Goal: Navigation & Orientation: Find specific page/section

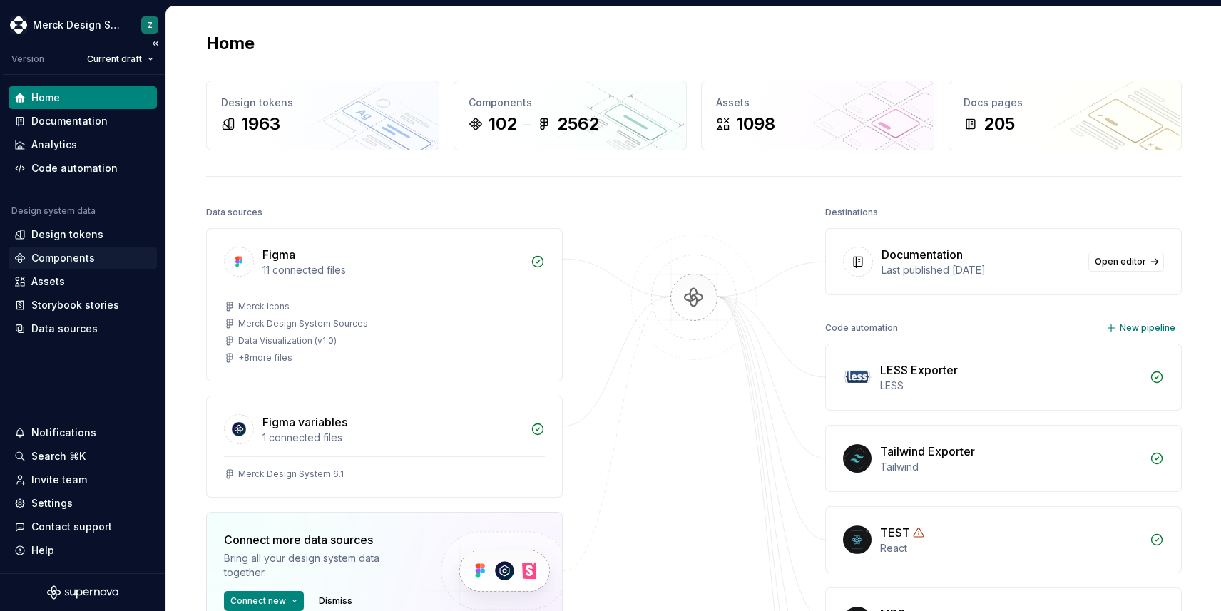
click at [61, 259] on div "Components" at bounding box center [62, 258] width 63 height 14
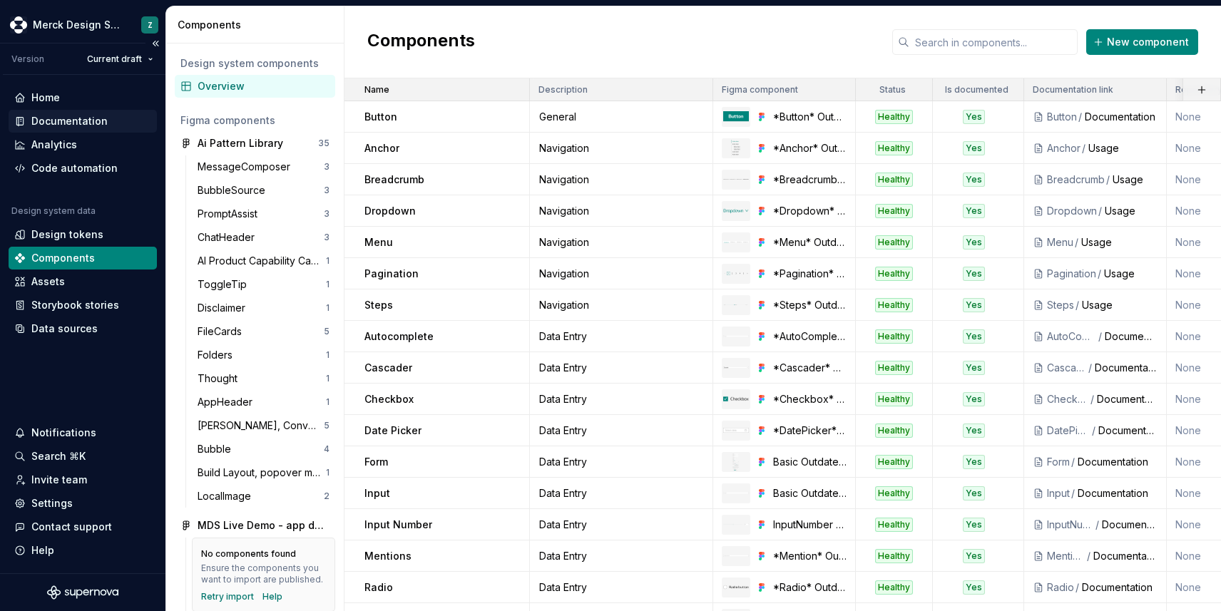
click at [53, 125] on div "Documentation" at bounding box center [69, 121] width 76 height 14
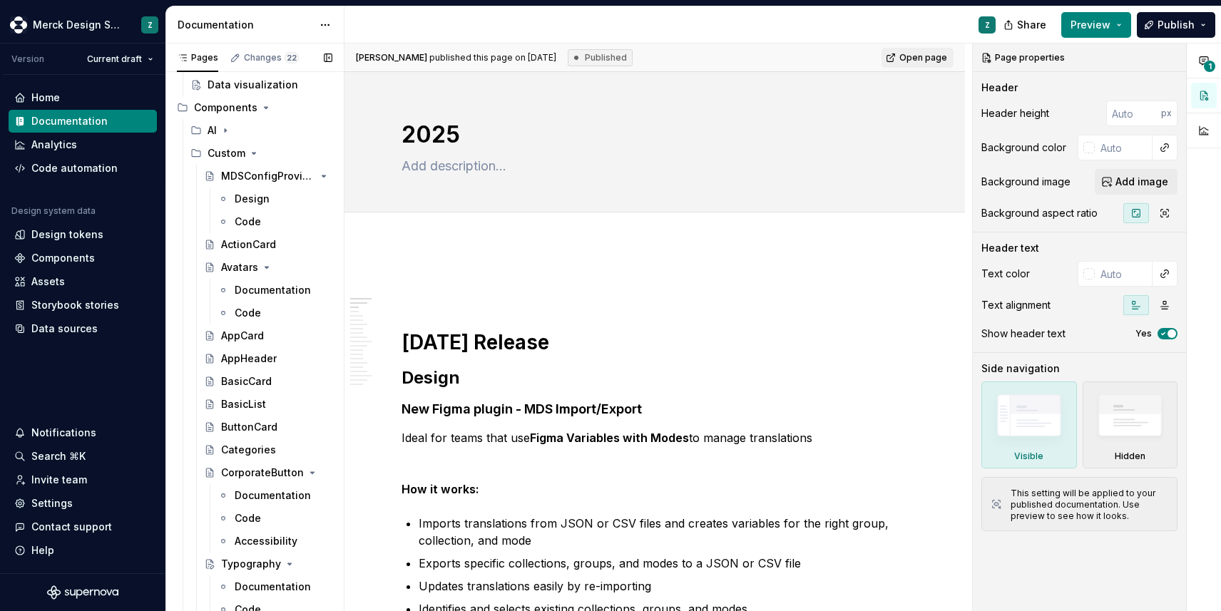
scroll to position [590, 0]
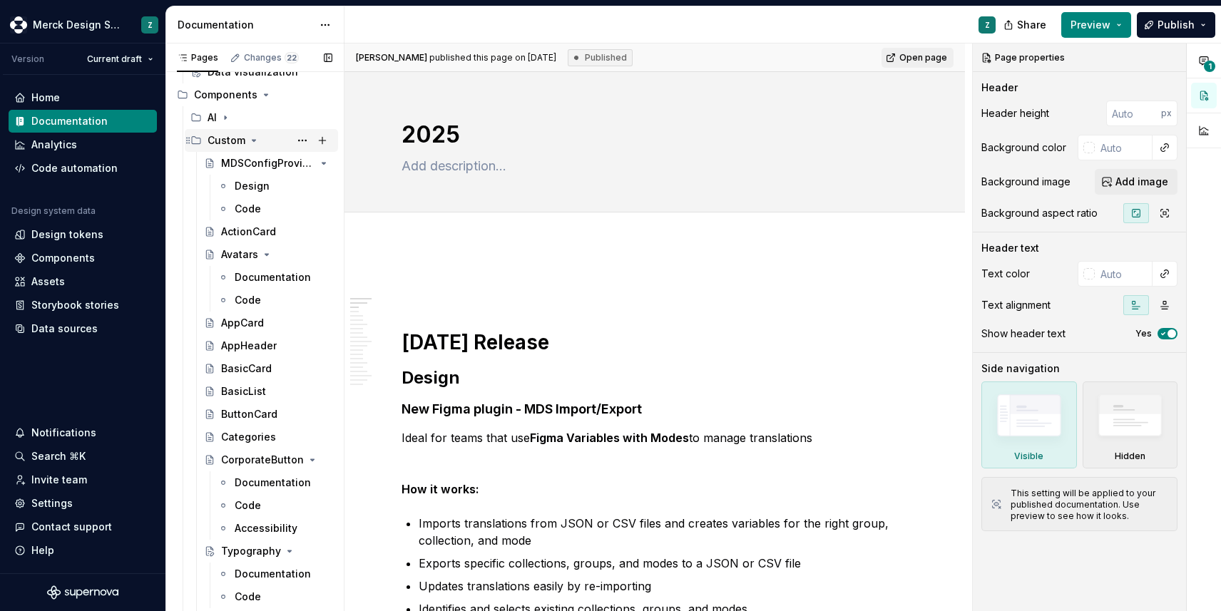
click at [253, 139] on icon "Page tree" at bounding box center [253, 140] width 11 height 11
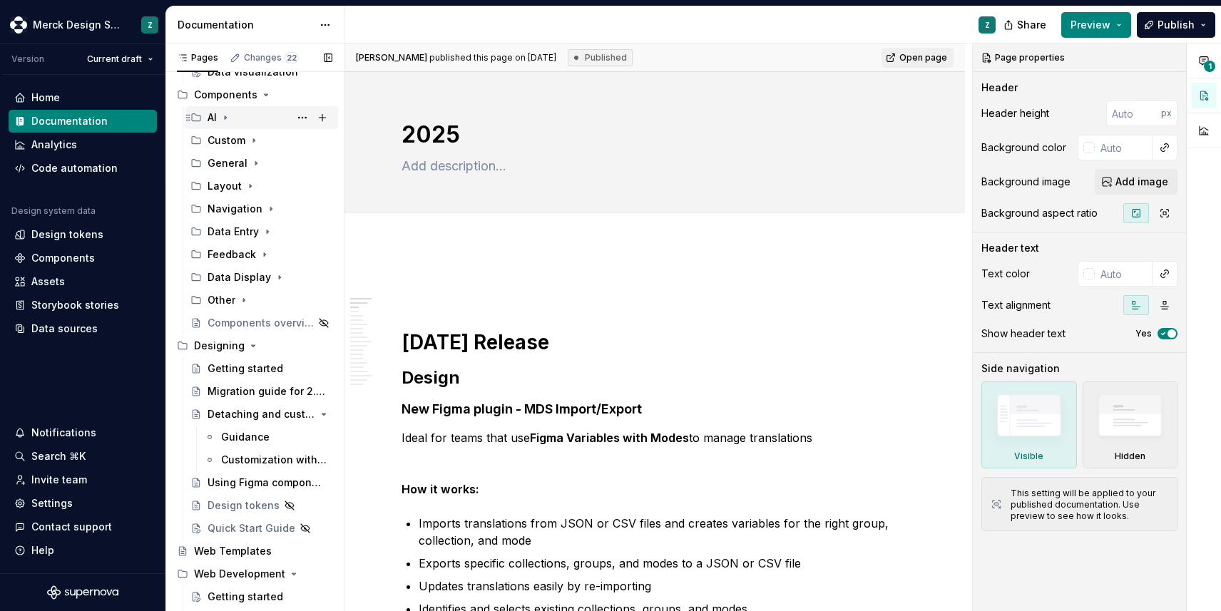
click at [229, 118] on icon "Page tree" at bounding box center [225, 117] width 11 height 11
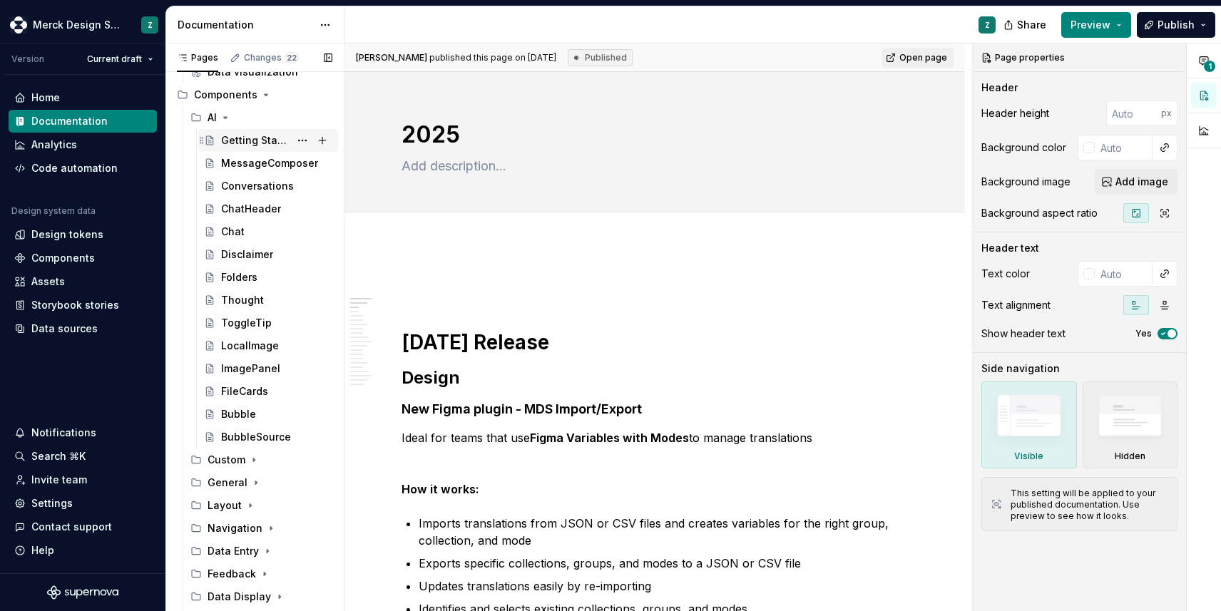
click at [234, 142] on div "Getting Started with AI Layout" at bounding box center [255, 140] width 68 height 14
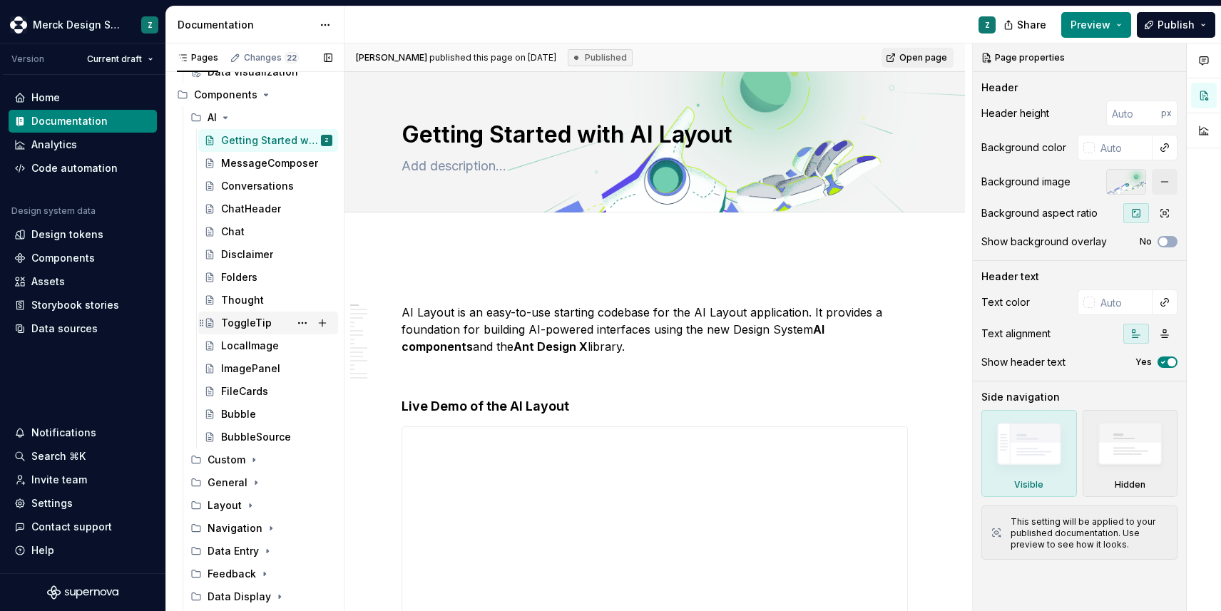
type textarea "*"
click at [53, 259] on div "Components" at bounding box center [62, 258] width 63 height 14
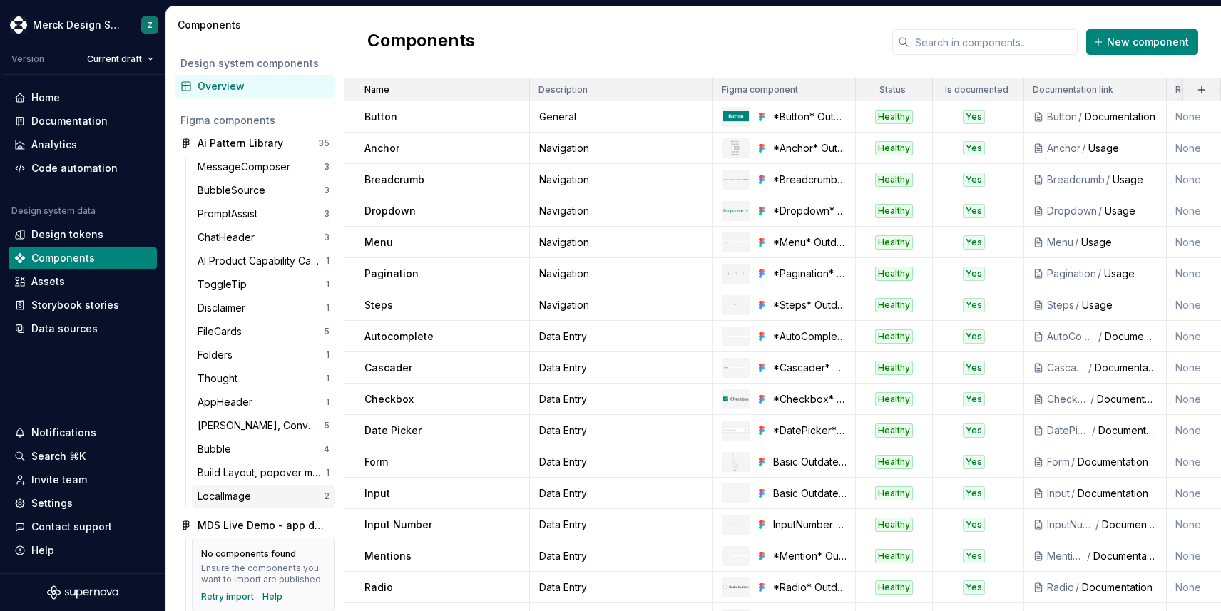
click at [238, 491] on div "LocalImage" at bounding box center [227, 496] width 59 height 14
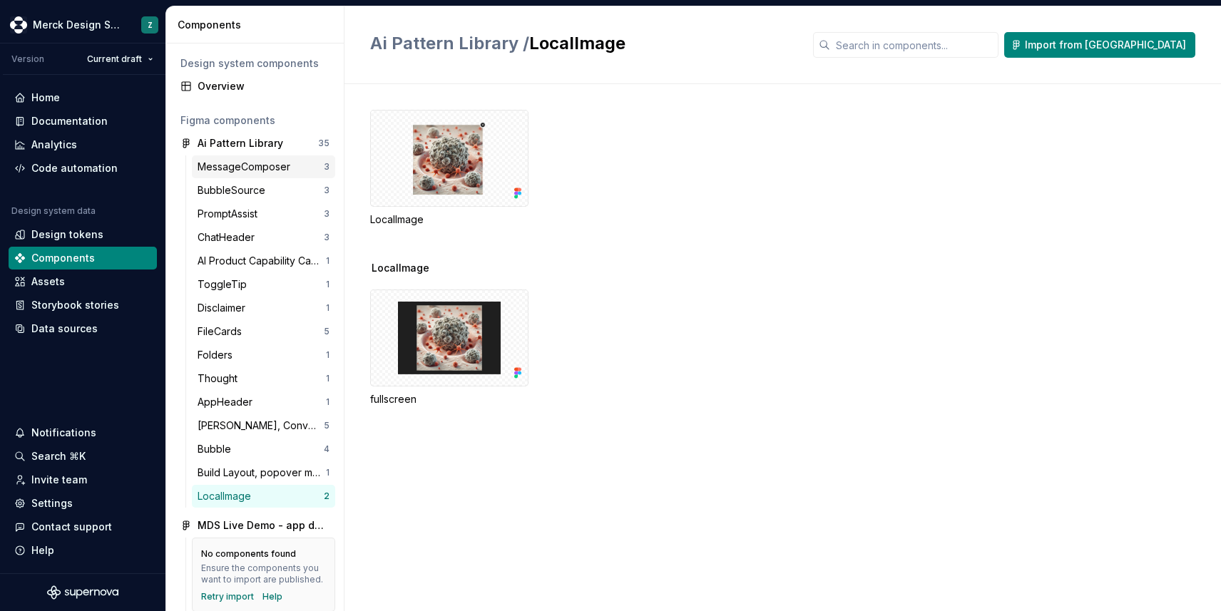
click at [297, 156] on div "MessageComposer 3" at bounding box center [263, 166] width 143 height 23
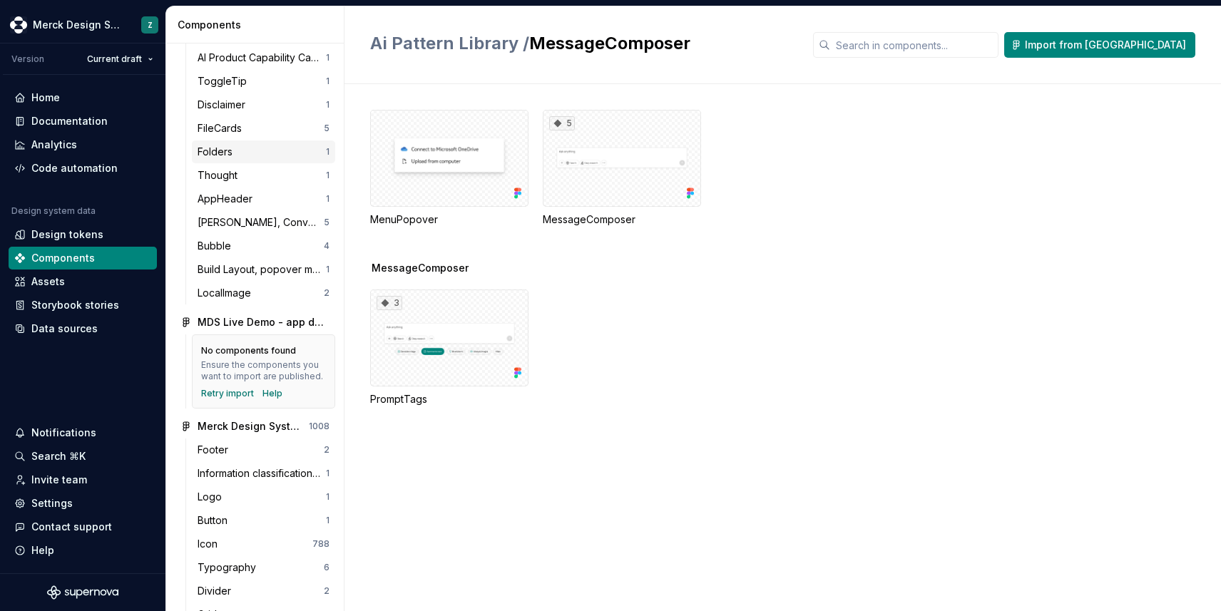
scroll to position [205, 0]
click at [47, 148] on div "Analytics" at bounding box center [54, 145] width 46 height 14
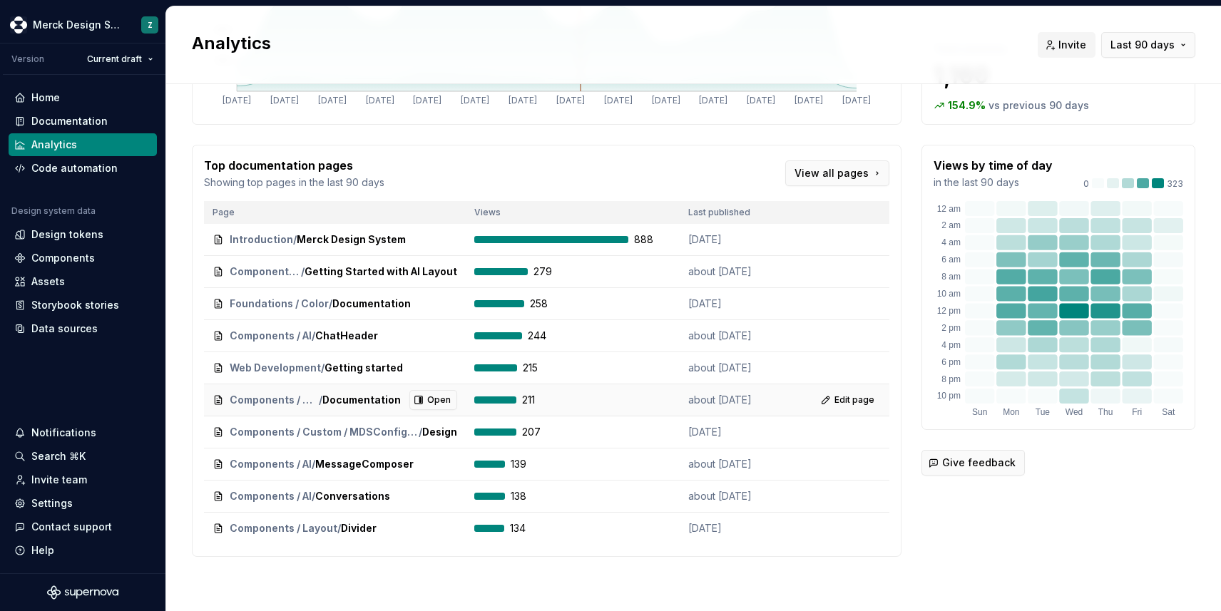
scroll to position [190, 0]
